Goal: Task Accomplishment & Management: Use online tool/utility

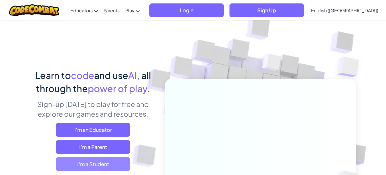
click at [91, 163] on span "I'm a Student" at bounding box center [93, 164] width 74 height 14
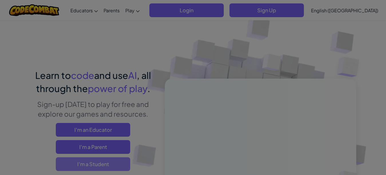
click at [0, 0] on div "Have a Class Code? Yes, I have a Class Code! Enter it here: Continue No, I don'…" at bounding box center [0, 0] width 0 height 0
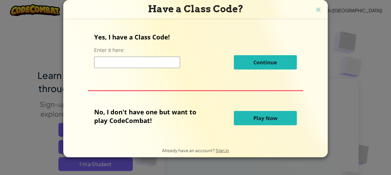
click at [246, 116] on button "Play Now" at bounding box center [265, 118] width 63 height 14
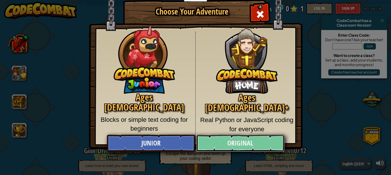
click at [235, 147] on link "Original" at bounding box center [240, 143] width 88 height 17
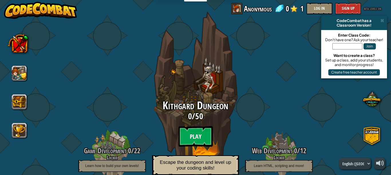
click at [194, 135] on btn "Play" at bounding box center [195, 136] width 34 height 21
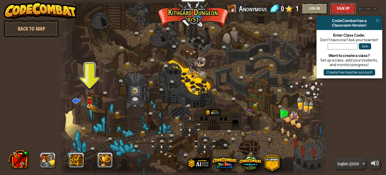
click at [343, 4] on button "Sign Up" at bounding box center [343, 8] width 26 height 11
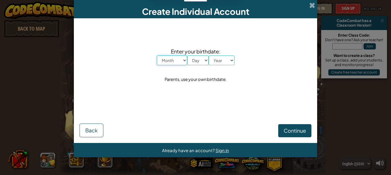
click at [181, 60] on select "Month January February March April May June July August September October Novem…" at bounding box center [172, 60] width 30 height 10
click at [184, 57] on select "Month January February March April May June July August September October Novem…" at bounding box center [172, 60] width 30 height 10
click at [182, 58] on select "Month January February March April May June July August September October Novem…" at bounding box center [172, 60] width 30 height 10
select select "4"
click at [157, 55] on select "Month January February March April May June July August September October Novem…" at bounding box center [172, 60] width 30 height 10
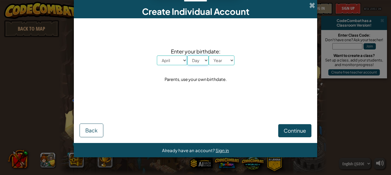
click at [206, 61] on select "Day 1 2 3 4 5 6 7 8 9 10 11 12 13 14 15 16 17 18 19 20 21 22 23 24 25 26 27 28 …" at bounding box center [197, 60] width 21 height 10
select select "6"
click at [187, 55] on select "Day 1 2 3 4 5 6 7 8 9 10 11 12 13 14 15 16 17 18 19 20 21 22 23 24 25 26 27 28 …" at bounding box center [197, 60] width 21 height 10
click at [195, 100] on div "Enter your birthdate: Month January February March April May June July August S…" at bounding box center [195, 65] width 232 height 82
click at [226, 60] on select "Year [DATE] 2024 2023 2022 2021 2020 2019 2018 2017 2016 2015 2014 2013 2012 20…" at bounding box center [221, 60] width 26 height 10
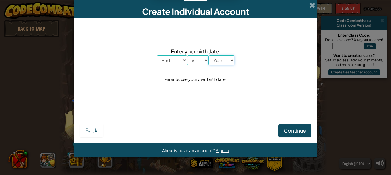
select select "2014"
click at [208, 55] on select "Year [DATE] 2024 2023 2022 2021 2020 2019 2018 2017 2016 2015 2014 2013 2012 20…" at bounding box center [221, 60] width 26 height 10
click at [285, 129] on span "Continue" at bounding box center [294, 130] width 22 height 7
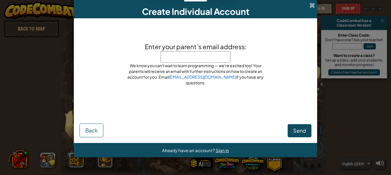
click at [285, 129] on div "Send Back" at bounding box center [195, 124] width 232 height 26
click at [202, 58] on input "Enter your parent’s email address:" at bounding box center [195, 56] width 70 height 11
type input "[EMAIL_ADDRESS][DOMAIN_NAME]"
click at [300, 131] on span "Send" at bounding box center [299, 130] width 13 height 7
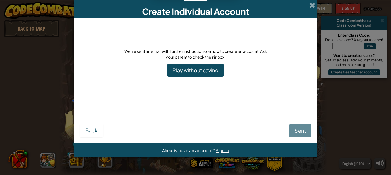
click at [289, 128] on div "Sent Back" at bounding box center [195, 121] width 232 height 32
click at [194, 69] on link "Play without saving" at bounding box center [195, 70] width 57 height 13
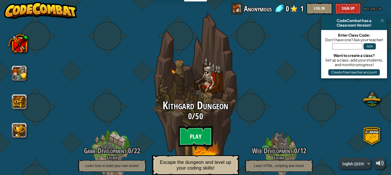
click at [200, 135] on btn "Play" at bounding box center [195, 136] width 34 height 21
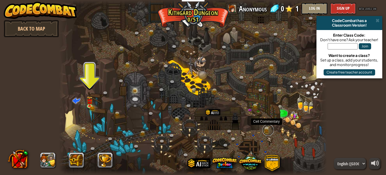
click at [266, 130] on link at bounding box center [267, 129] width 11 height 11
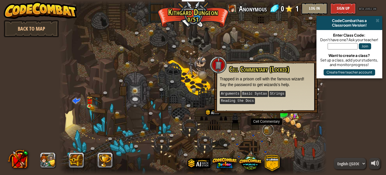
click at [268, 127] on link at bounding box center [267, 129] width 11 height 11
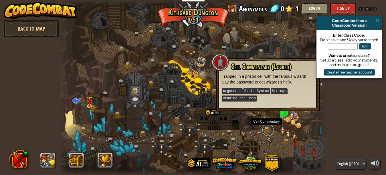
click at [268, 127] on link at bounding box center [267, 129] width 11 height 11
click at [92, 103] on img at bounding box center [89, 98] width 6 height 13
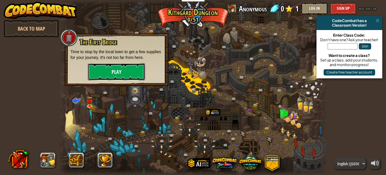
click at [107, 70] on button "Play" at bounding box center [116, 71] width 57 height 17
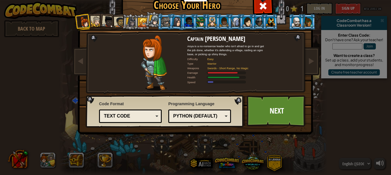
click at [114, 19] on div at bounding box center [119, 22] width 11 height 11
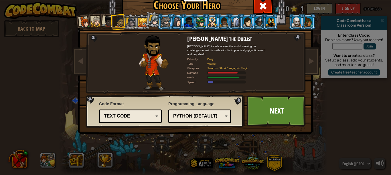
click at [94, 21] on div at bounding box center [96, 21] width 11 height 11
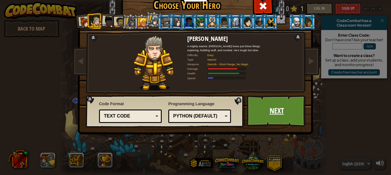
click at [269, 111] on link "Next" at bounding box center [276, 110] width 60 height 31
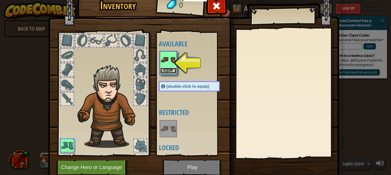
click at [161, 69] on button "Equip" at bounding box center [168, 71] width 16 height 6
click at [161, 1] on body "Educators Create Free Account School & District Solutions Teacher Toolkit Previ…" at bounding box center [195, 0] width 391 height 1
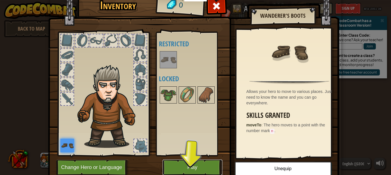
click at [196, 166] on button "Play" at bounding box center [192, 168] width 60 height 16
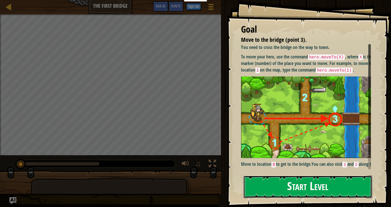
click at [291, 175] on button "Start Level" at bounding box center [307, 186] width 128 height 23
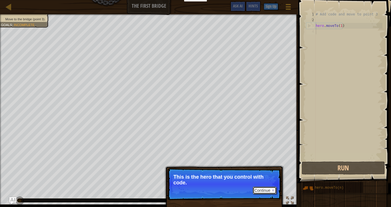
click at [269, 175] on button "Continue" at bounding box center [264, 189] width 24 height 7
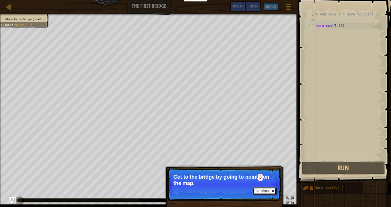
click at [261, 175] on button "Continue" at bounding box center [264, 190] width 24 height 7
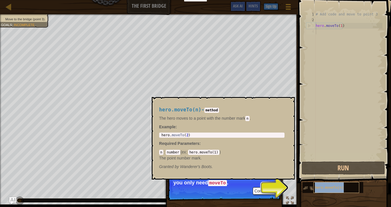
click at [327, 175] on div "hero.moveTo(n)" at bounding box center [336, 187] width 46 height 11
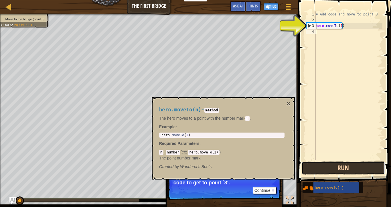
click at [339, 168] on button "Run" at bounding box center [342, 167] width 83 height 13
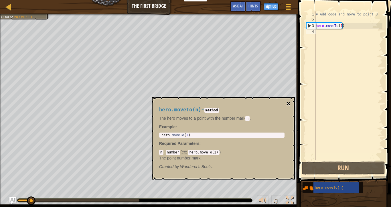
click at [289, 101] on button "×" at bounding box center [288, 103] width 5 height 8
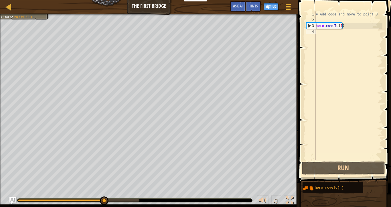
click at [316, 34] on div "# Add code and move to point 3 hero . moveTo ( 1 )" at bounding box center [348, 91] width 68 height 160
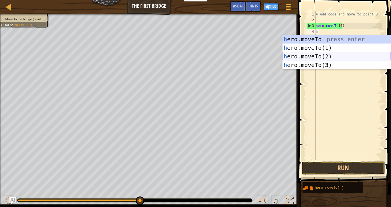
click at [328, 54] on div "h ero.moveTo press enter h ero.moveTo(1) press enter h ero.moveTo(2) press ente…" at bounding box center [336, 60] width 108 height 51
type textarea "hero.moveTo(2)"
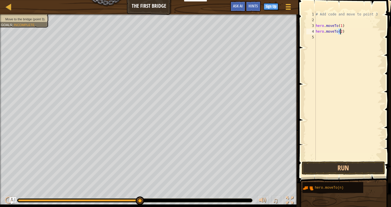
click at [324, 37] on div "# Add code and move to point 3 hero . moveTo ( 1 ) hero . moveTo ( 2 )" at bounding box center [348, 91] width 68 height 160
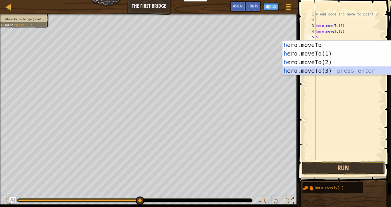
click at [328, 71] on div "h ero.moveTo press enter h ero.moveTo(1) press enter h ero.moveTo(2) press ente…" at bounding box center [336, 66] width 108 height 51
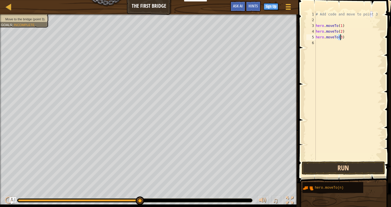
type textarea "hero.moveTo(3)"
click at [349, 167] on button "Run" at bounding box center [342, 167] width 83 height 13
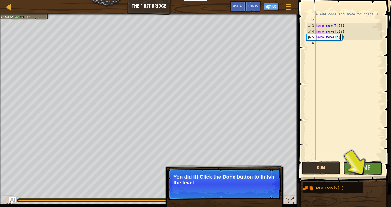
click at [349, 167] on button "Done" at bounding box center [362, 167] width 39 height 13
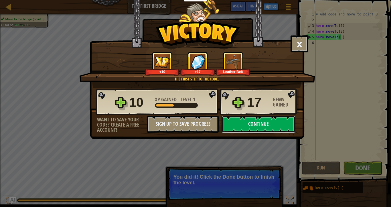
click at [269, 125] on button "Continue" at bounding box center [258, 124] width 74 height 17
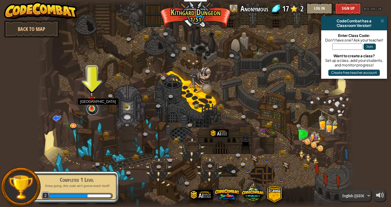
click at [93, 109] on link at bounding box center [92, 108] width 11 height 11
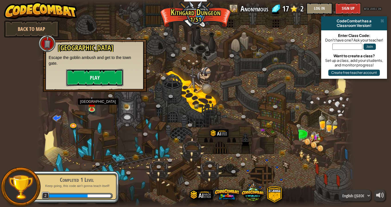
click at [92, 71] on button "Play" at bounding box center [94, 77] width 57 height 17
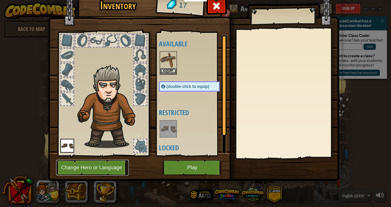
click at [108, 164] on button "Change Hero or Language" at bounding box center [92, 168] width 73 height 16
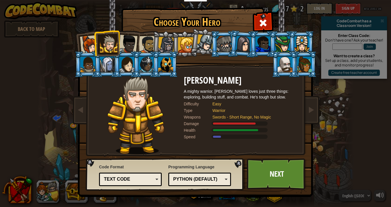
click at [142, 41] on div at bounding box center [148, 45] width 18 height 18
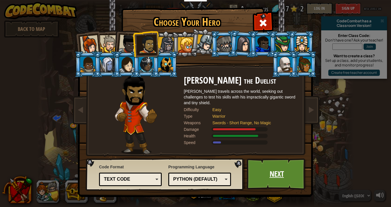
click at [262, 163] on link "Next" at bounding box center [276, 173] width 60 height 31
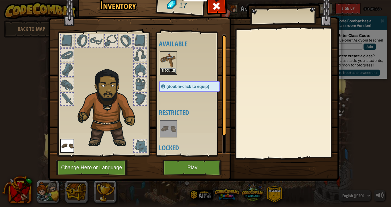
click at [166, 58] on img at bounding box center [168, 60] width 16 height 16
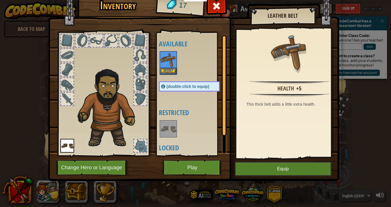
click at [166, 58] on img at bounding box center [168, 60] width 16 height 16
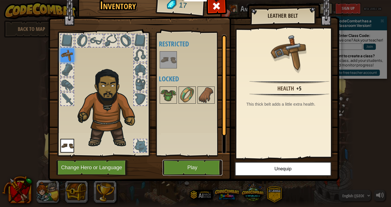
click at [185, 166] on button "Play" at bounding box center [192, 168] width 60 height 16
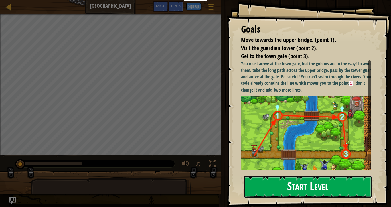
click at [285, 175] on button "Start Level" at bounding box center [307, 186] width 128 height 23
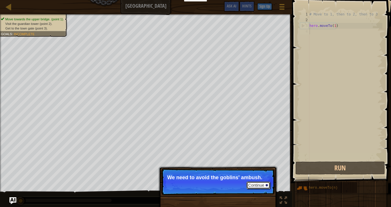
click at [264, 175] on button "Continue" at bounding box center [258, 184] width 24 height 7
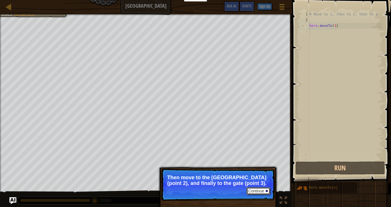
click at [260, 175] on button "Continue" at bounding box center [258, 190] width 24 height 7
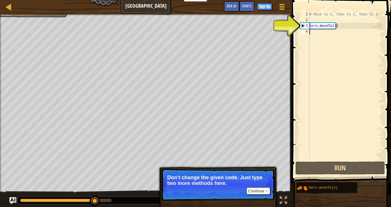
click at [311, 31] on div "# Move to 1, then to 2, then to 3 hero . moveTo ( 1 )" at bounding box center [345, 91] width 74 height 160
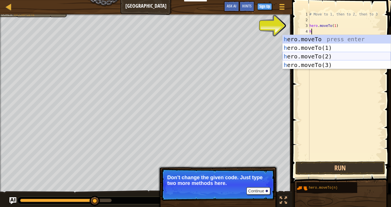
click at [320, 56] on div "h ero.moveTo press enter h ero.moveTo(1) press enter h ero.moveTo(2) press ente…" at bounding box center [336, 60] width 108 height 51
type textarea "hero.moveTo(2)"
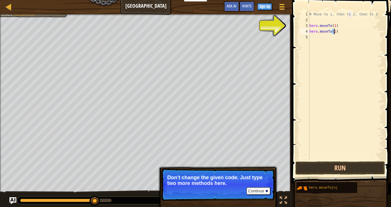
click at [315, 41] on div "# Move to 1, then to 2, then to 3 hero . moveTo ( 1 ) hero . moveTo ( 2 )" at bounding box center [345, 91] width 74 height 160
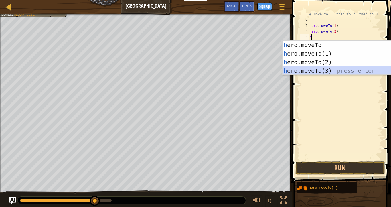
click at [327, 70] on div "h ero.moveTo press enter h ero.moveTo(1) press enter h ero.moveTo(2) press ente…" at bounding box center [336, 66] width 108 height 51
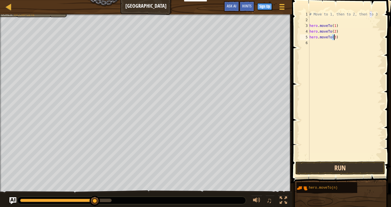
type textarea "hero.moveTo(3)"
click at [339, 166] on button "Run" at bounding box center [339, 167] width 89 height 13
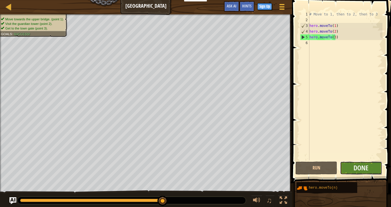
click at [371, 166] on button "Done" at bounding box center [361, 167] width 42 height 13
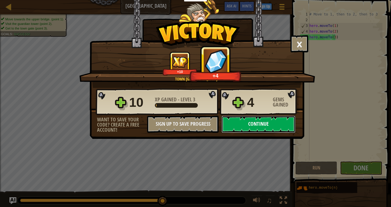
click at [279, 122] on button "Continue" at bounding box center [258, 124] width 74 height 17
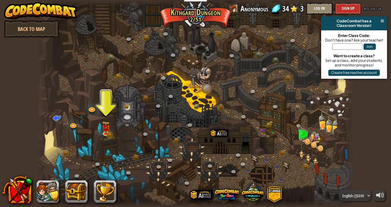
click at [380, 20] on span at bounding box center [382, 21] width 4 height 5
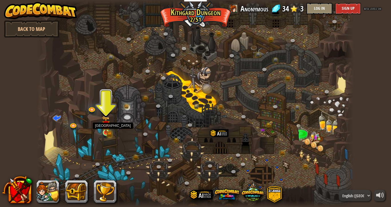
click at [109, 126] on img at bounding box center [106, 124] width 8 height 17
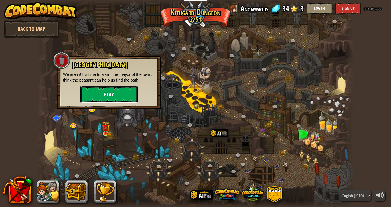
click at [114, 91] on button "Play" at bounding box center [108, 94] width 57 height 17
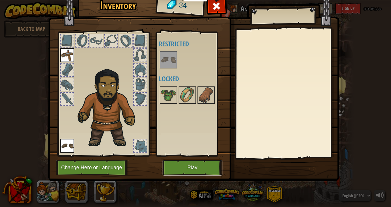
click at [182, 168] on button "Play" at bounding box center [192, 168] width 60 height 16
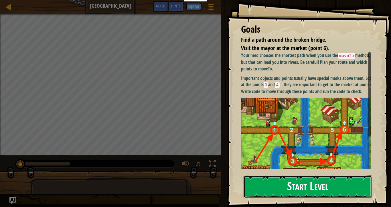
click at [279, 175] on button "Start Level" at bounding box center [307, 186] width 128 height 23
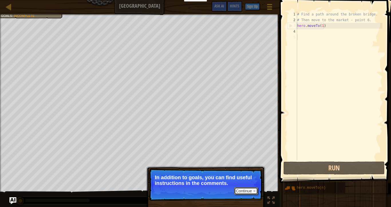
click at [247, 175] on button "Continue" at bounding box center [246, 190] width 24 height 7
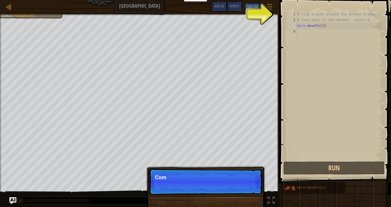
scroll to position [3, 0]
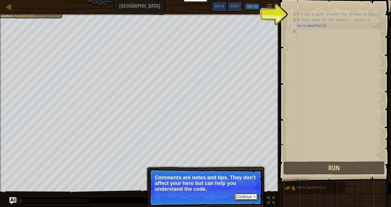
click at [242, 175] on button "Continue" at bounding box center [246, 196] width 24 height 7
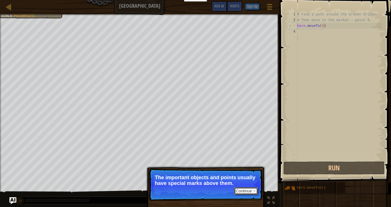
click at [247, 175] on button "Continue" at bounding box center [246, 190] width 24 height 7
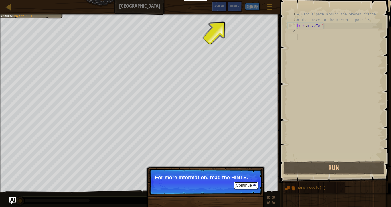
click at [247, 175] on button "Continue" at bounding box center [246, 184] width 24 height 7
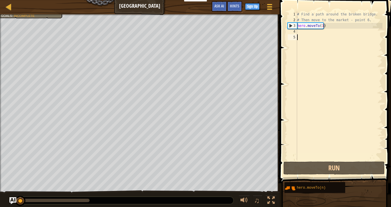
click at [299, 32] on div "# Find a path around the broken bridge. # Then move to the market - point 6. he…" at bounding box center [339, 91] width 86 height 160
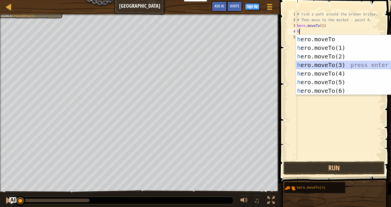
click at [318, 62] on div "h ero.moveTo press enter h ero.moveTo(1) press enter h ero.moveTo(2) press ente…" at bounding box center [350, 73] width 108 height 77
type textarea "hero.moveTo(3)"
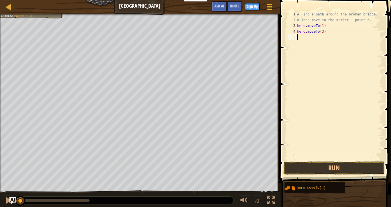
click at [304, 39] on div "# Find a path around the broken bridge. # Then move to the market - point 6. he…" at bounding box center [339, 91] width 86 height 160
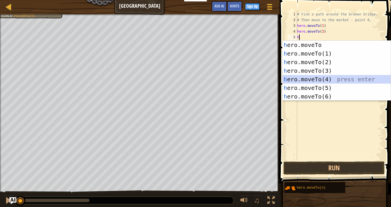
click at [316, 79] on div "h ero.moveTo press enter h ero.moveTo(1) press enter h ero.moveTo(2) press ente…" at bounding box center [336, 79] width 108 height 77
type textarea "hero.moveTo(4)"
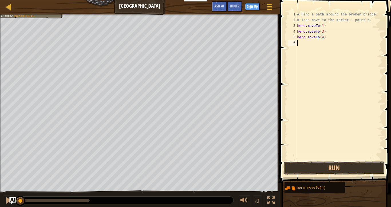
click at [304, 46] on div "# Find a path around the broken bridge. # Then move to the market - point 6. he…" at bounding box center [339, 91] width 86 height 160
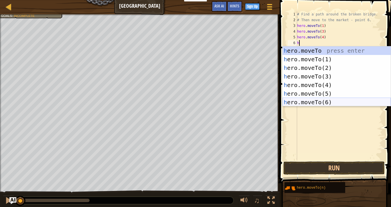
click at [316, 103] on div "h ero.moveTo press enter h ero.moveTo(1) press enter h ero.moveTo(2) press ente…" at bounding box center [336, 84] width 108 height 77
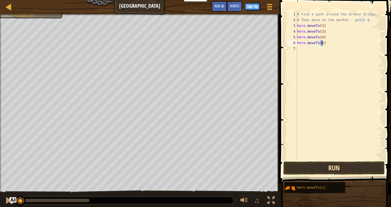
type textarea "hero.moveTo(6)"
click at [319, 166] on button "Run" at bounding box center [333, 167] width 101 height 13
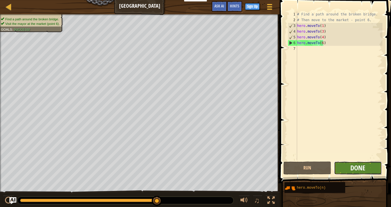
click at [355, 169] on span "Done" at bounding box center [357, 167] width 15 height 9
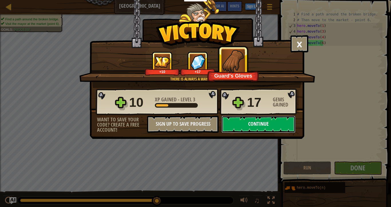
click at [280, 121] on button "Continue" at bounding box center [258, 124] width 74 height 17
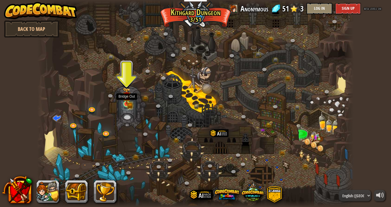
click at [126, 103] on img at bounding box center [127, 95] width 8 height 17
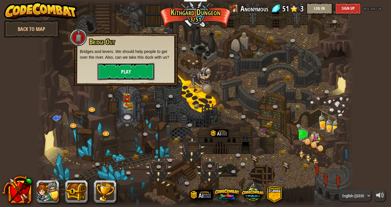
click at [125, 69] on button "Play" at bounding box center [125, 71] width 57 height 17
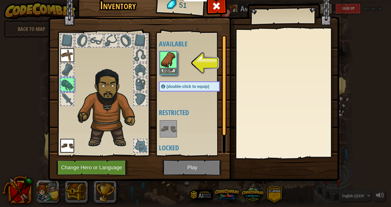
click at [162, 62] on img at bounding box center [168, 60] width 16 height 16
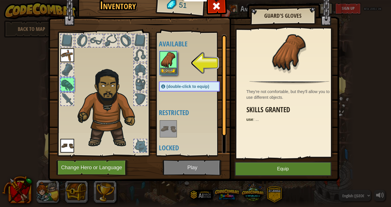
click at [162, 62] on img at bounding box center [168, 60] width 16 height 16
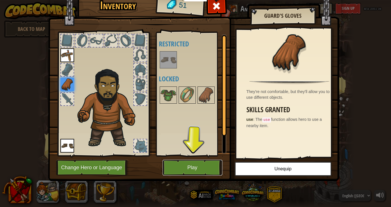
click at [197, 171] on button "Play" at bounding box center [192, 168] width 60 height 16
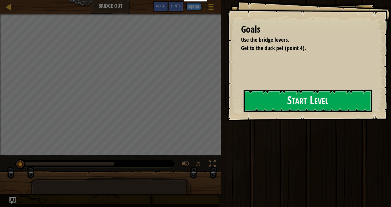
click at [240, 102] on div "Goals Use the bridge levers. Get to the duck pet (point 4). Start Level Error l…" at bounding box center [308, 60] width 164 height 121
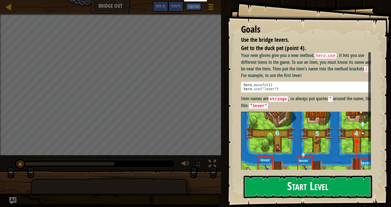
click at [277, 99] on code "strings" at bounding box center [277, 99] width 19 height 6
click at [296, 175] on button "Start Level" at bounding box center [307, 186] width 128 height 23
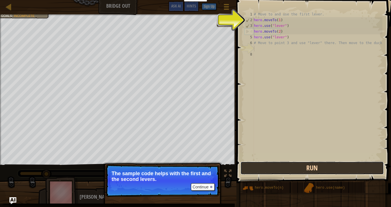
click at [297, 168] on button "Run" at bounding box center [311, 167] width 143 height 13
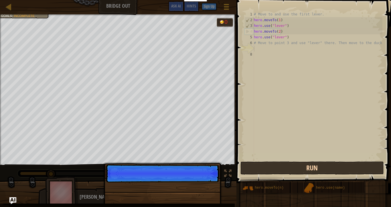
scroll to position [3, 0]
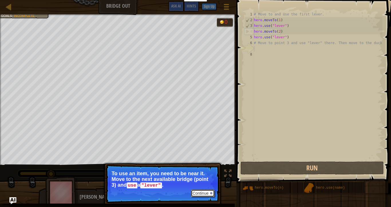
click at [202, 175] on button "Continue" at bounding box center [203, 192] width 24 height 7
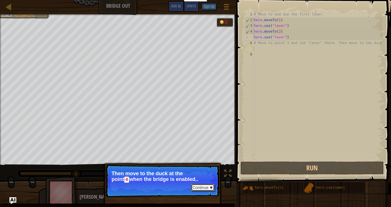
click at [194, 175] on button "Continue" at bounding box center [203, 187] width 24 height 7
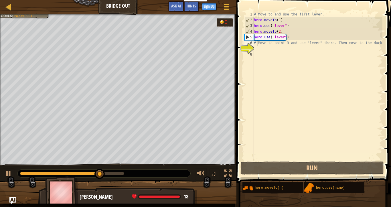
click at [258, 43] on div "# Move to and use the first lever. hero . moveTo ( 1 ) hero . use ( "lever" ) h…" at bounding box center [317, 91] width 130 height 160
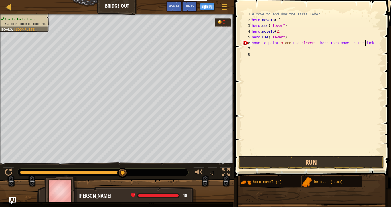
click at [365, 43] on div "# Move to and use the first lever. hero . moveTo ( 1 ) hero . use ( "lever" ) h…" at bounding box center [316, 88] width 132 height 154
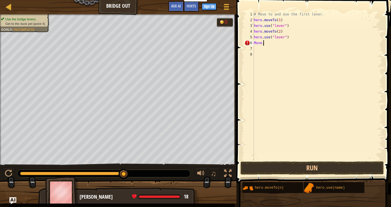
type textarea "."
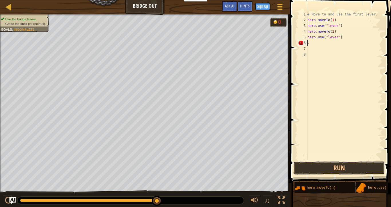
scroll to position [3, 0]
click at [320, 45] on div "# Move to and use the first lever. hero . moveTo ( 1 ) hero . use ( "lever" ) h…" at bounding box center [344, 91] width 76 height 160
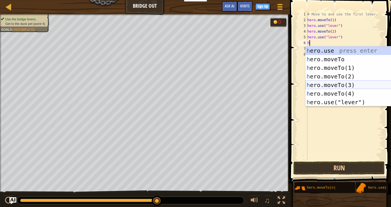
click at [344, 86] on div "h ero.use press enter h ero.moveTo press enter h ero.moveTo(1) press enter h er…" at bounding box center [359, 84] width 108 height 77
type textarea "hero.moveTo(3)"
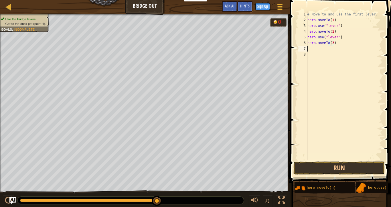
click at [315, 48] on div "# Move to and use the first lever. hero . moveTo ( 1 ) hero . use ( "lever" ) h…" at bounding box center [344, 91] width 76 height 160
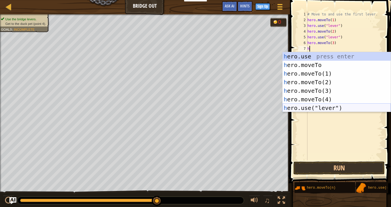
click at [326, 107] on div "h ero.use press enter h ero.moveTo press enter h ero.moveTo(1) press enter h er…" at bounding box center [336, 90] width 108 height 77
type textarea "hero.use("lever")"
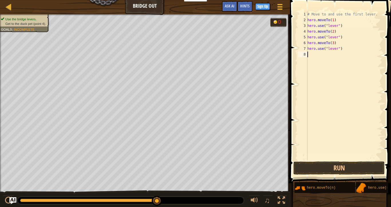
click at [309, 55] on div "# Move to and use the first lever. hero . moveTo ( 1 ) hero . use ( "lever" ) h…" at bounding box center [344, 91] width 76 height 160
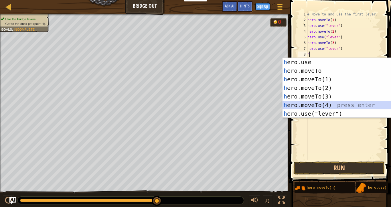
click at [334, 104] on div "h ero.use press enter h ero.moveTo press enter h ero.moveTo(1) press enter h er…" at bounding box center [336, 96] width 108 height 77
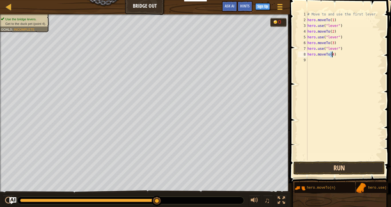
type textarea "hero.moveTo(4)"
click at [337, 167] on button "Run" at bounding box center [338, 167] width 91 height 13
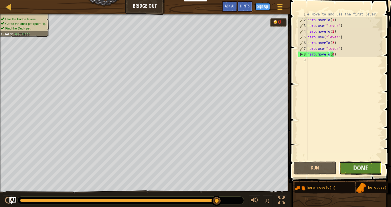
click at [340, 168] on button "Done" at bounding box center [360, 167] width 43 height 13
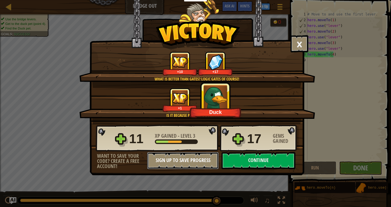
click at [198, 158] on button "Sign Up to Save Progress" at bounding box center [182, 160] width 71 height 17
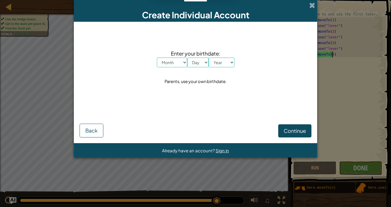
scroll to position [3, 2]
click at [182, 61] on select "Month January February March April May June July August September October Novem…" at bounding box center [172, 62] width 30 height 10
select select "4"
click at [157, 57] on select "Month January February March April May June July August September October Novem…" at bounding box center [172, 62] width 30 height 10
click at [205, 57] on span "Enter your birthdate:" at bounding box center [195, 53] width 77 height 8
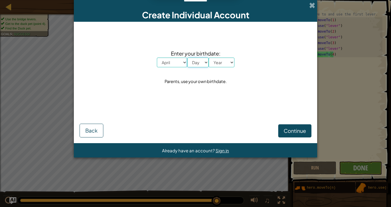
click at [205, 61] on select "Day 1 2 3 4 5 6 7 8 9 10 11 12 13 14 15 16 17 18 19 20 21 22 23 24 25 26 27 28 …" at bounding box center [197, 62] width 21 height 10
select select "6"
click at [187, 57] on select "Day 1 2 3 4 5 6 7 8 9 10 11 12 13 14 15 16 17 18 19 20 21 22 23 24 25 26 27 28 …" at bounding box center [197, 62] width 21 height 10
click at [228, 61] on select "Year [DATE] 2024 2023 2022 2021 2020 2019 2018 2017 2016 2015 2014 2013 2012 20…" at bounding box center [221, 62] width 26 height 10
select select "2014"
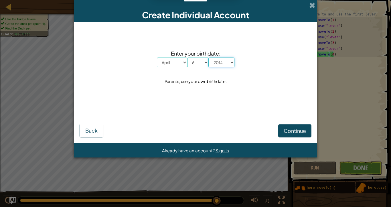
click at [208, 57] on select "Year [DATE] 2024 2023 2022 2021 2020 2019 2018 2017 2016 2015 2014 2013 2012 20…" at bounding box center [221, 62] width 26 height 10
click at [284, 130] on span "Continue" at bounding box center [294, 130] width 22 height 7
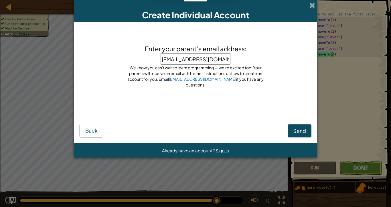
type input "[EMAIL_ADDRESS][DOMAIN_NAME]"
click at [304, 129] on span "Send" at bounding box center [299, 130] width 13 height 7
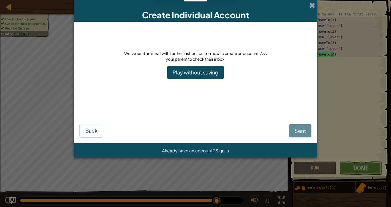
drag, startPoint x: 304, startPoint y: 129, endPoint x: 338, endPoint y: 8, distance: 125.4
click at [338, 8] on div "Create Individual Account We’ve sent an email with further instructions on how …" at bounding box center [195, 103] width 391 height 207
click at [302, 130] on div "Sent Back" at bounding box center [195, 121] width 232 height 31
click at [312, 3] on span at bounding box center [312, 5] width 6 height 6
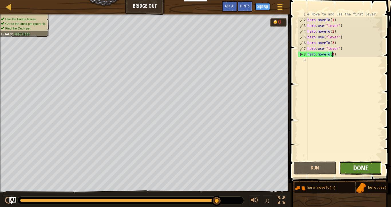
click at [353, 168] on span "Done" at bounding box center [360, 167] width 15 height 9
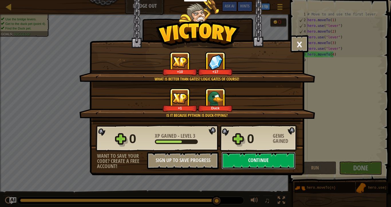
click at [274, 157] on button "Continue" at bounding box center [258, 160] width 74 height 17
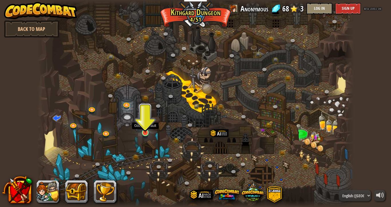
click at [143, 127] on img at bounding box center [145, 124] width 8 height 18
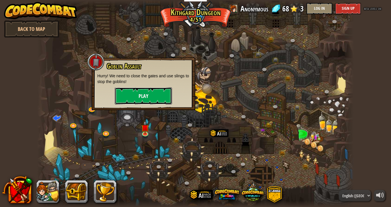
click at [139, 90] on button "Play" at bounding box center [143, 95] width 57 height 17
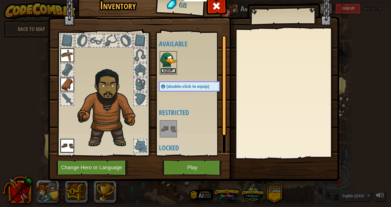
click at [168, 68] on button "Equip" at bounding box center [168, 71] width 16 height 6
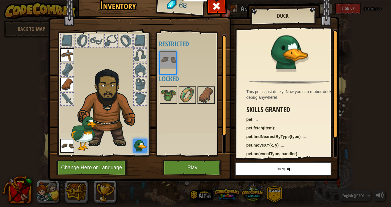
click at [168, 1] on body "Educators Create Free Account School & District Solutions Teacher Toolkit Previ…" at bounding box center [195, 0] width 391 height 1
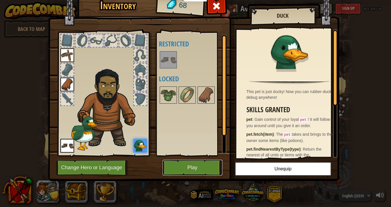
click at [195, 162] on button "Play" at bounding box center [192, 168] width 60 height 16
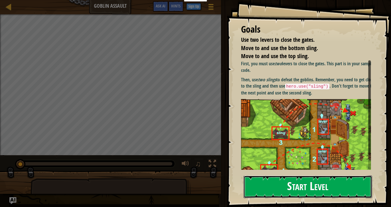
click at [310, 175] on button "Start Level" at bounding box center [307, 186] width 128 height 23
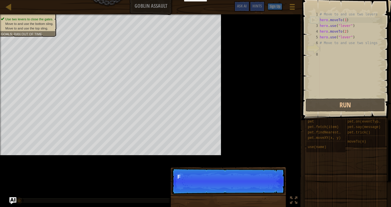
scroll to position [3, 0]
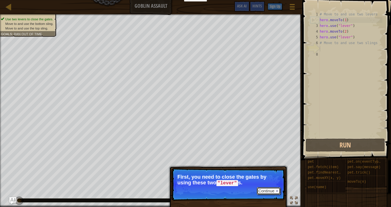
click at [265, 175] on button "Continue" at bounding box center [268, 190] width 24 height 7
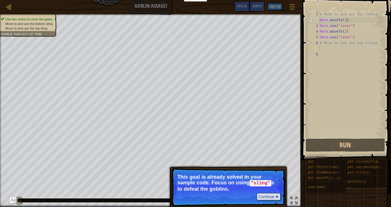
drag, startPoint x: 250, startPoint y: 184, endPoint x: 256, endPoint y: 195, distance: 12.7
click at [256, 175] on div "Continue" at bounding box center [267, 196] width 27 height 7
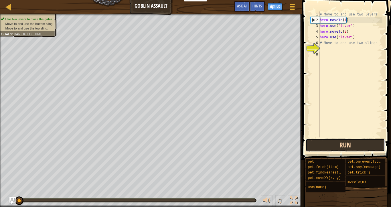
click at [337, 145] on button "Run" at bounding box center [344, 144] width 79 height 13
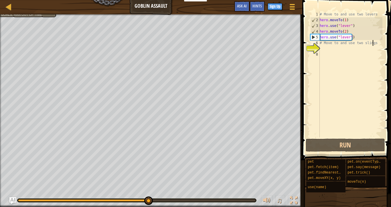
click at [372, 43] on div "# Move to and use two levers hero . moveTo ( 1 ) hero . use ( "lever" ) hero . …" at bounding box center [350, 79] width 64 height 137
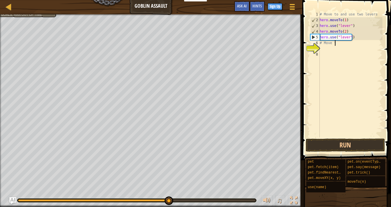
type textarea "#"
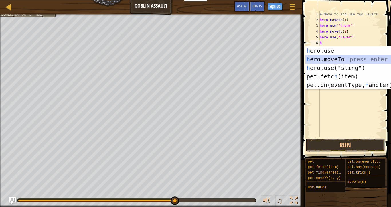
click at [342, 57] on div "h ero.use press enter h ero.moveTo press enter h ero.use("sling") press enter p…" at bounding box center [359, 76] width 108 height 60
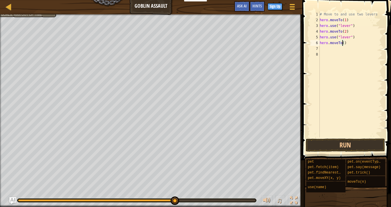
type textarea "hero.moveTo(4)"
click at [327, 49] on div "# Move to and use two levers hero . moveTo ( 1 ) hero . use ( "lever" ) hero . …" at bounding box center [350, 79] width 64 height 137
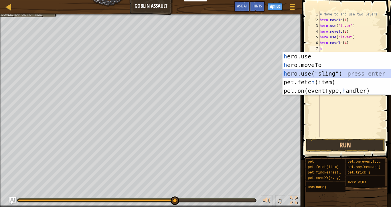
click at [327, 72] on div "h ero.use press enter h ero.moveTo press enter h ero.use("sling") press enter p…" at bounding box center [336, 82] width 108 height 60
type textarea "hero.use("sling")"
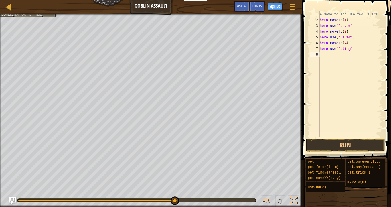
drag, startPoint x: 322, startPoint y: 54, endPoint x: 358, endPoint y: 111, distance: 67.0
click at [358, 111] on div "# Move to and use two levers hero . moveTo ( 1 ) hero . use ( "lever" ) hero . …" at bounding box center [350, 79] width 64 height 137
click at [351, 145] on button "Run" at bounding box center [344, 144] width 79 height 13
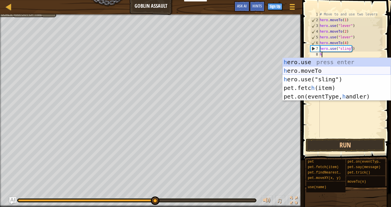
click at [340, 67] on div "h ero.use press enter h ero.moveTo press enter h ero.use("sling") press enter p…" at bounding box center [336, 88] width 108 height 60
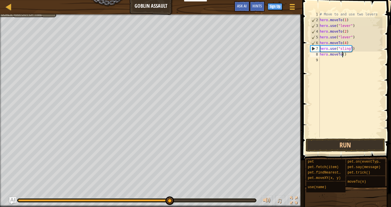
type textarea "hero.moveTo(3)"
click at [333, 60] on div "# Move to and use two levers hero . moveTo ( 1 ) hero . use ( "lever" ) hero . …" at bounding box center [350, 79] width 64 height 137
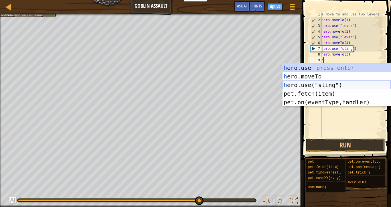
click at [329, 86] on div "h ero.use press enter h ero.moveTo press enter h ero.use("sling") press enter p…" at bounding box center [336, 93] width 108 height 60
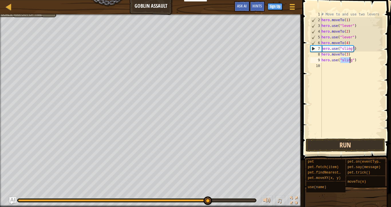
type textarea "hero.use("sling")"
click at [339, 147] on button "Run" at bounding box center [344, 144] width 79 height 13
